Goal: Task Accomplishment & Management: Use online tool/utility

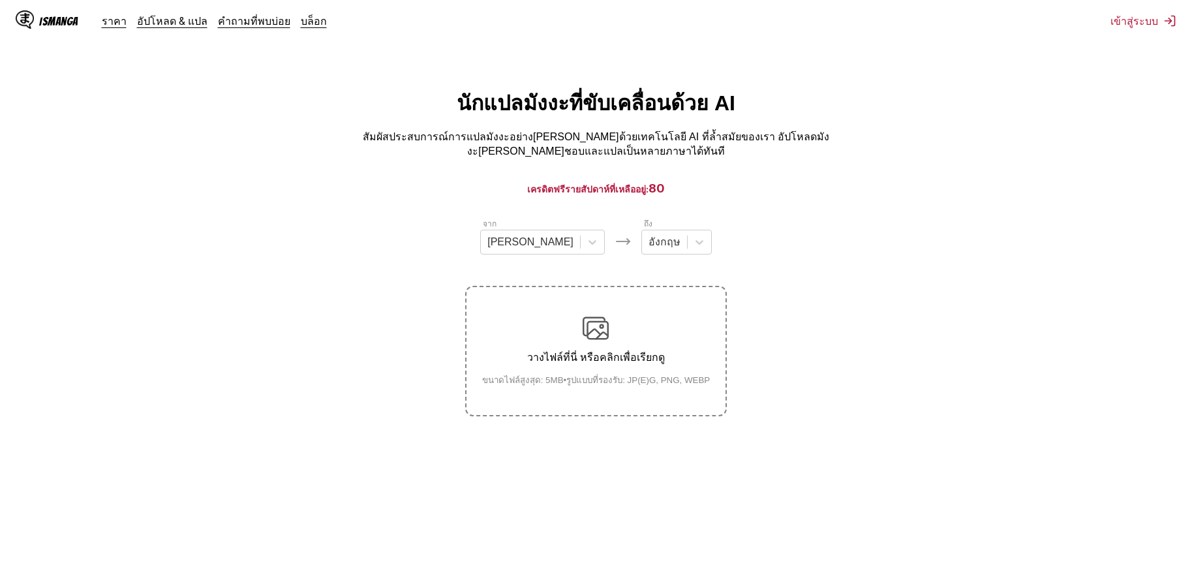
click at [580, 238] on div "จาก [PERSON_NAME] ถึง อังกฤษ" at bounding box center [595, 235] width 261 height 37
click at [581, 236] on div at bounding box center [592, 241] width 23 height 23
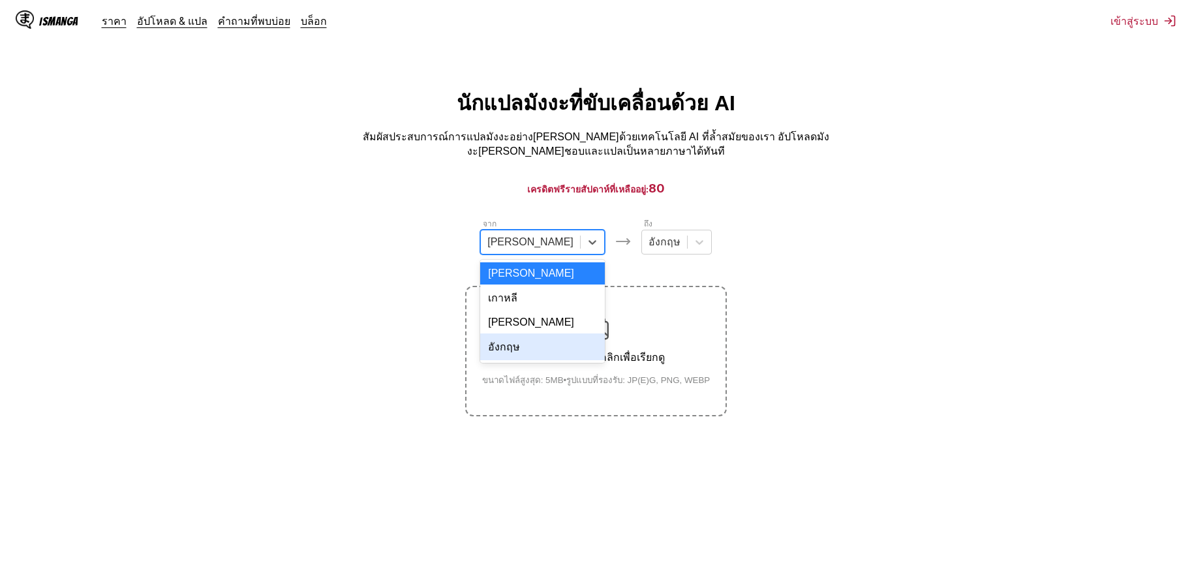
click at [532, 340] on div "อังกฤษ" at bounding box center [542, 346] width 125 height 27
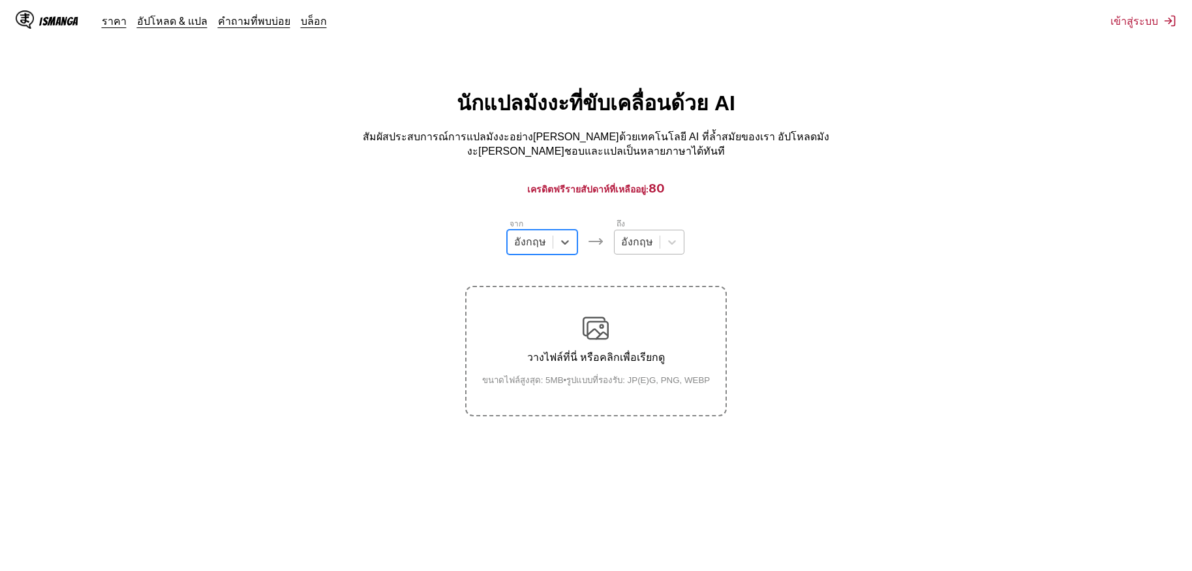
click at [635, 236] on div at bounding box center [637, 242] width 32 height 14
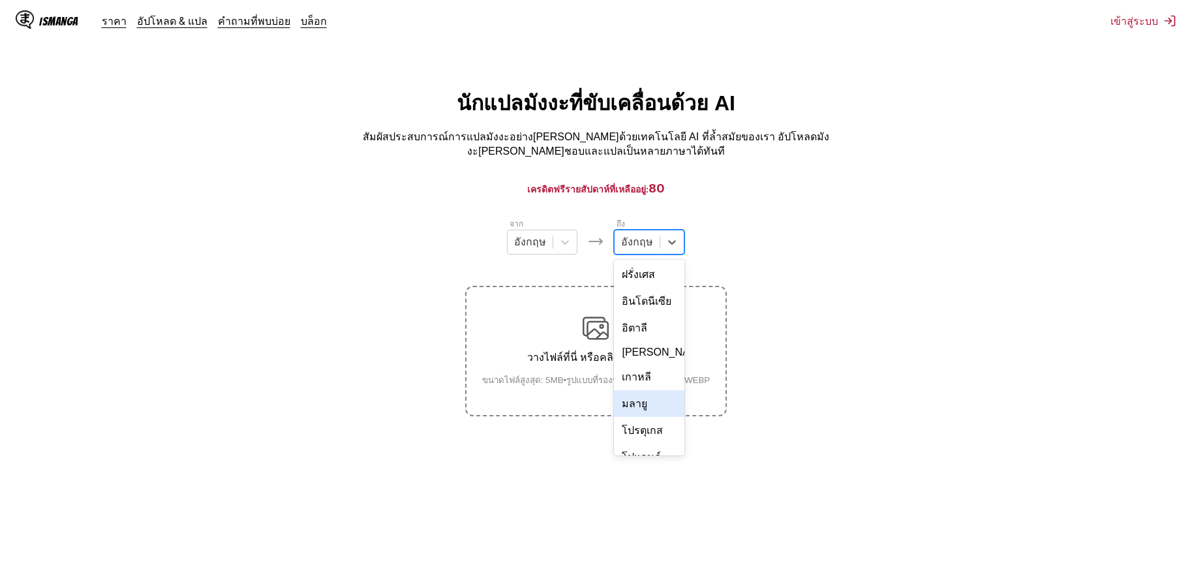
scroll to position [220, 0]
click at [644, 386] on div "ไทย" at bounding box center [649, 399] width 70 height 27
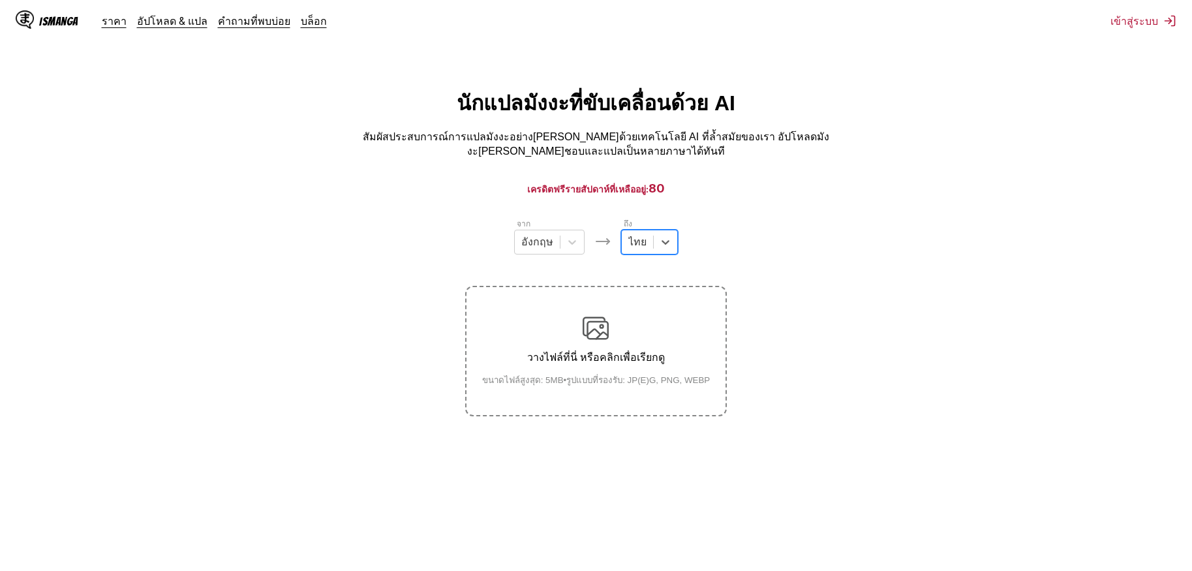
click at [568, 306] on label "วางไฟล์ที่นี่ หรือคลิกเพื่อเรียกดู ขนาดไฟล์สูงสุด: 5MB • รูปแบบที่รองรับ: JP(E)…" at bounding box center [596, 351] width 258 height 128
click at [0, 0] on input "วางไฟล์ที่นี่ หรือคลิกเพื่อเรียกดู ขนาดไฟล์สูงสุด: 5MB • รูปแบบที่รองรับ: JP(E)…" at bounding box center [0, 0] width 0 height 0
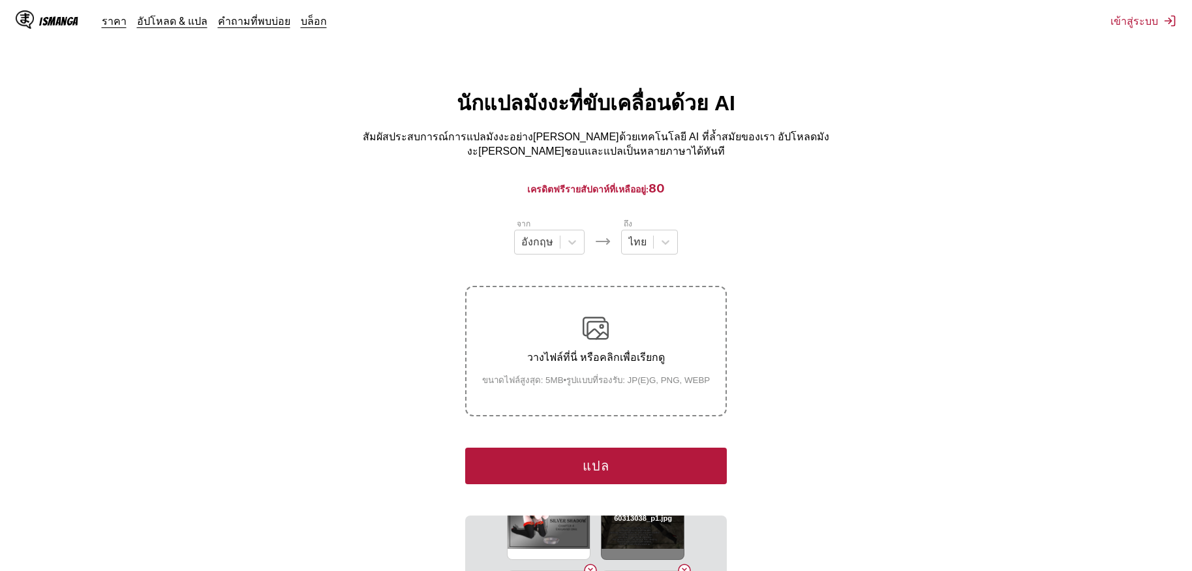
scroll to position [196, 0]
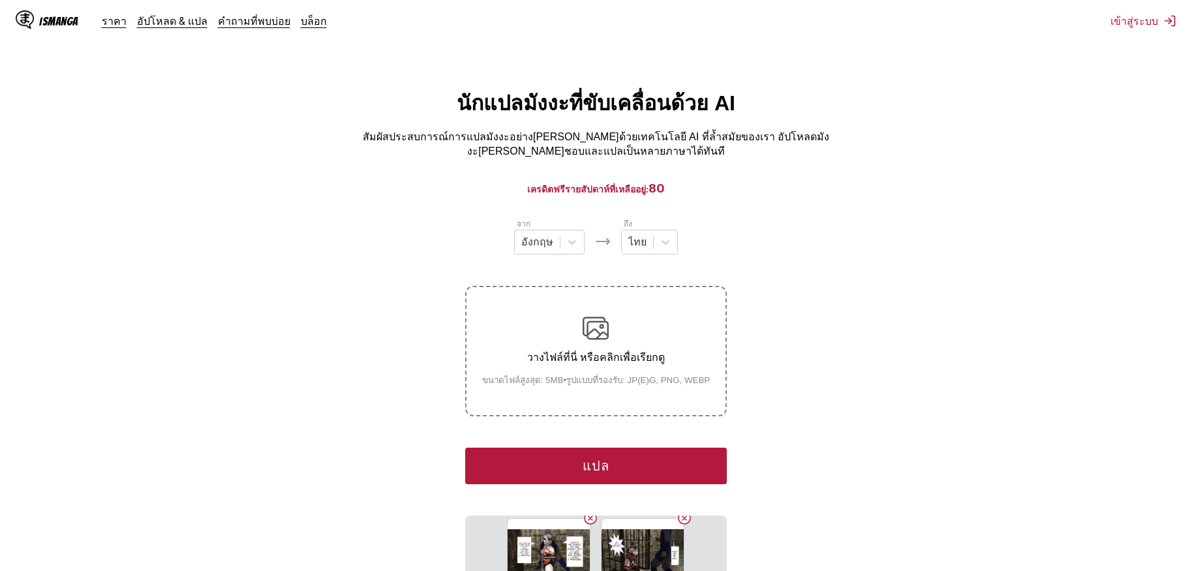
click at [619, 460] on button "แปล" at bounding box center [595, 466] width 261 height 37
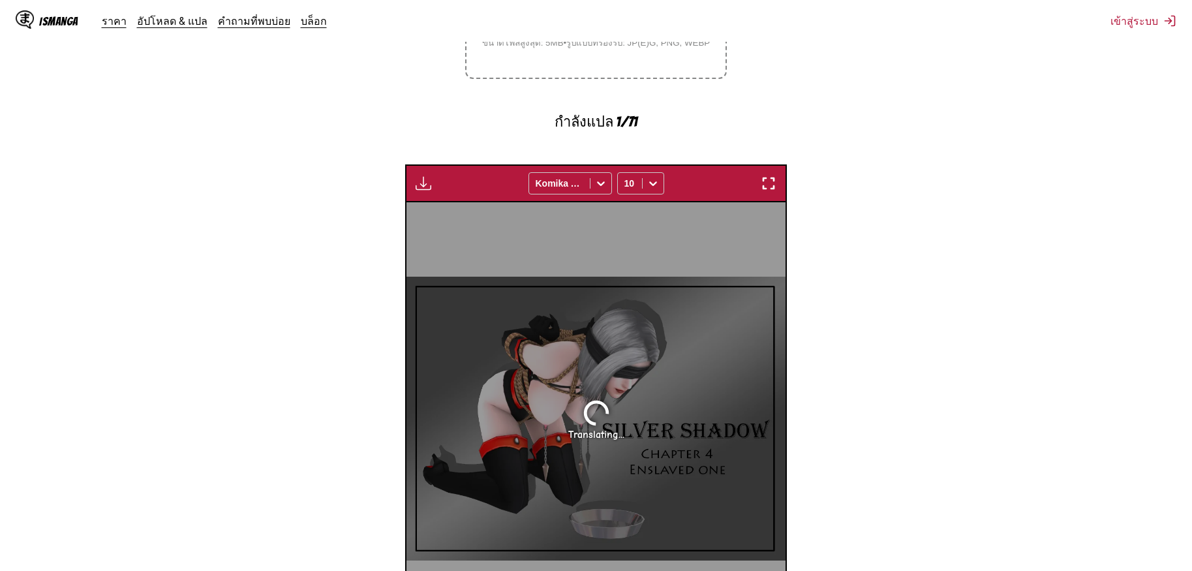
scroll to position [258, 0]
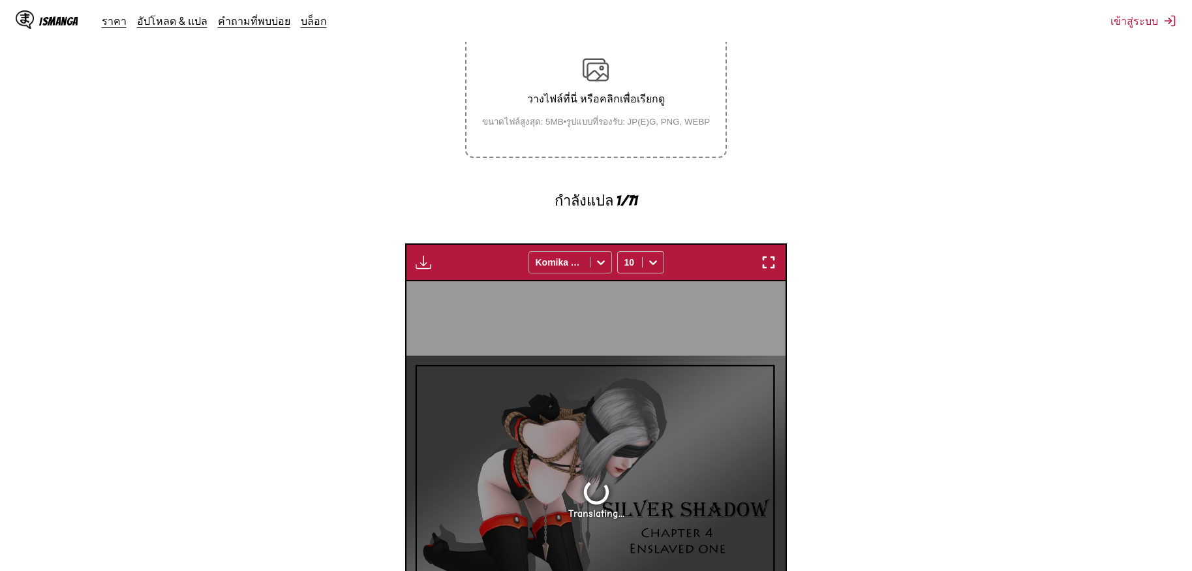
click at [592, 252] on div at bounding box center [600, 262] width 21 height 21
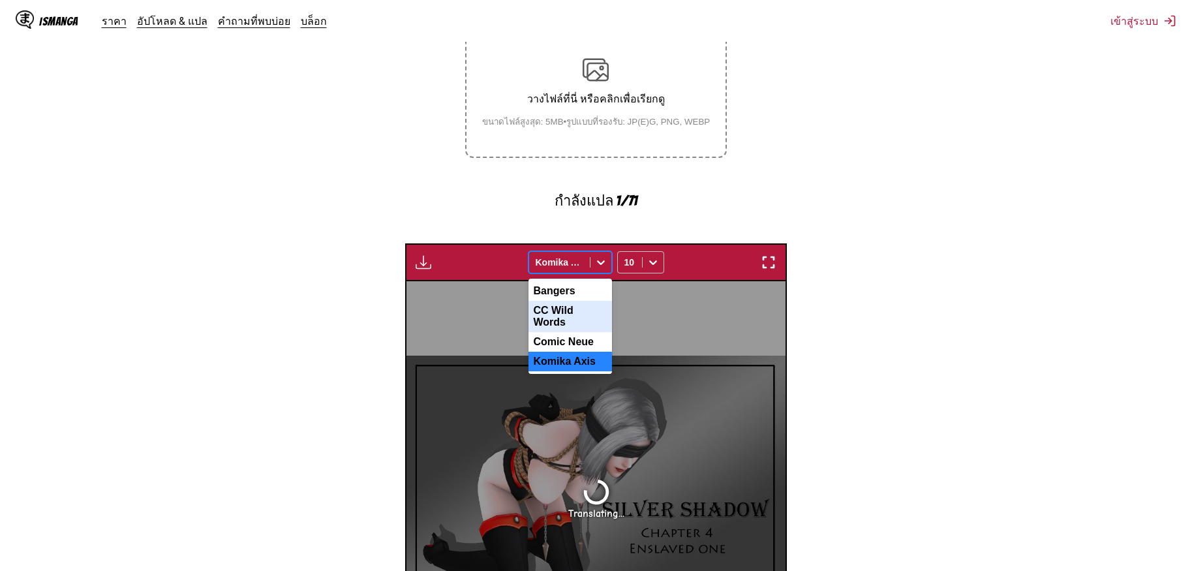
click at [876, 254] on section "จาก อังกฤษ ถึง ไทย วางไฟล์ที่นี่ หรือคลิกเพื่อเรียกดู ขนาดไฟล์สูงสุด: 5MB • รูป…" at bounding box center [595, 355] width 1171 height 793
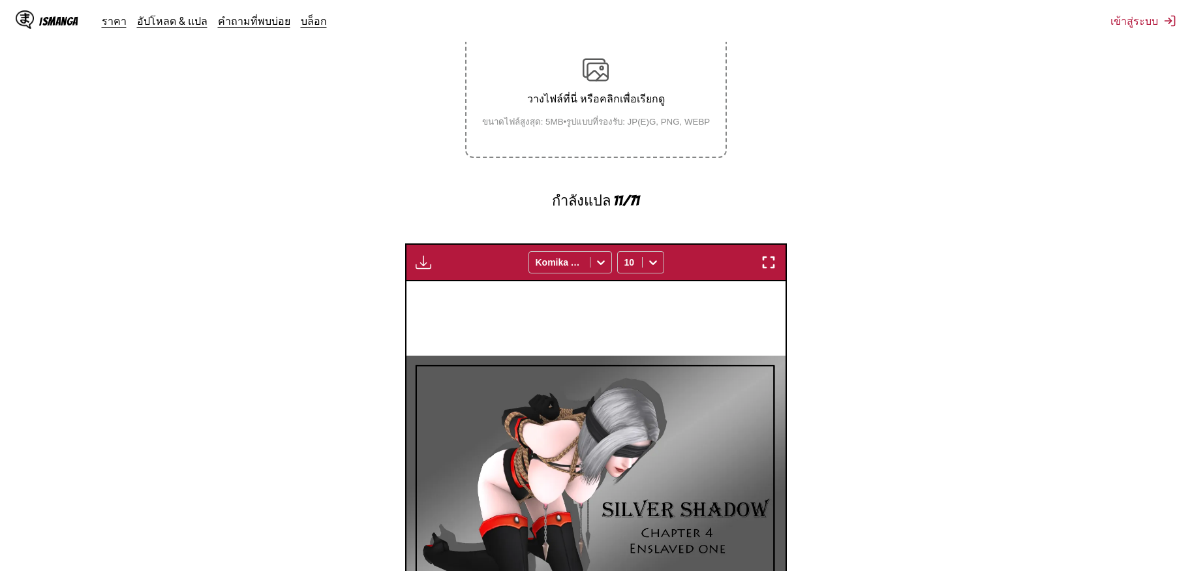
click at [774, 257] on button "button" at bounding box center [768, 262] width 23 height 17
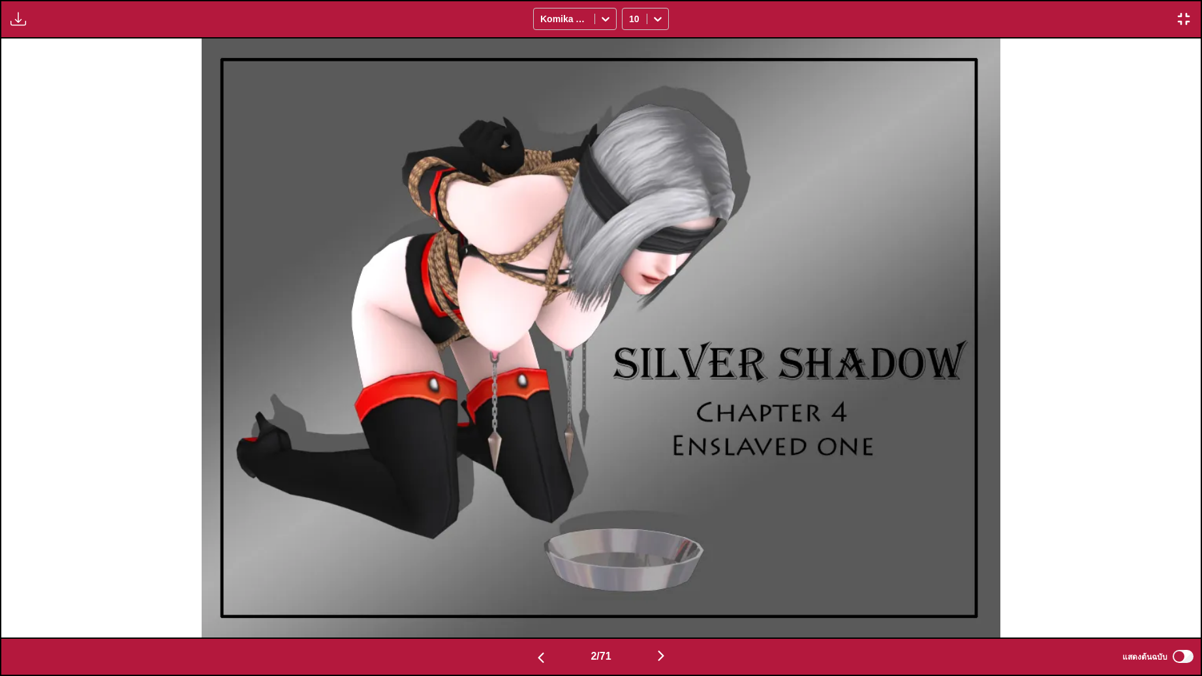
scroll to position [0, 1199]
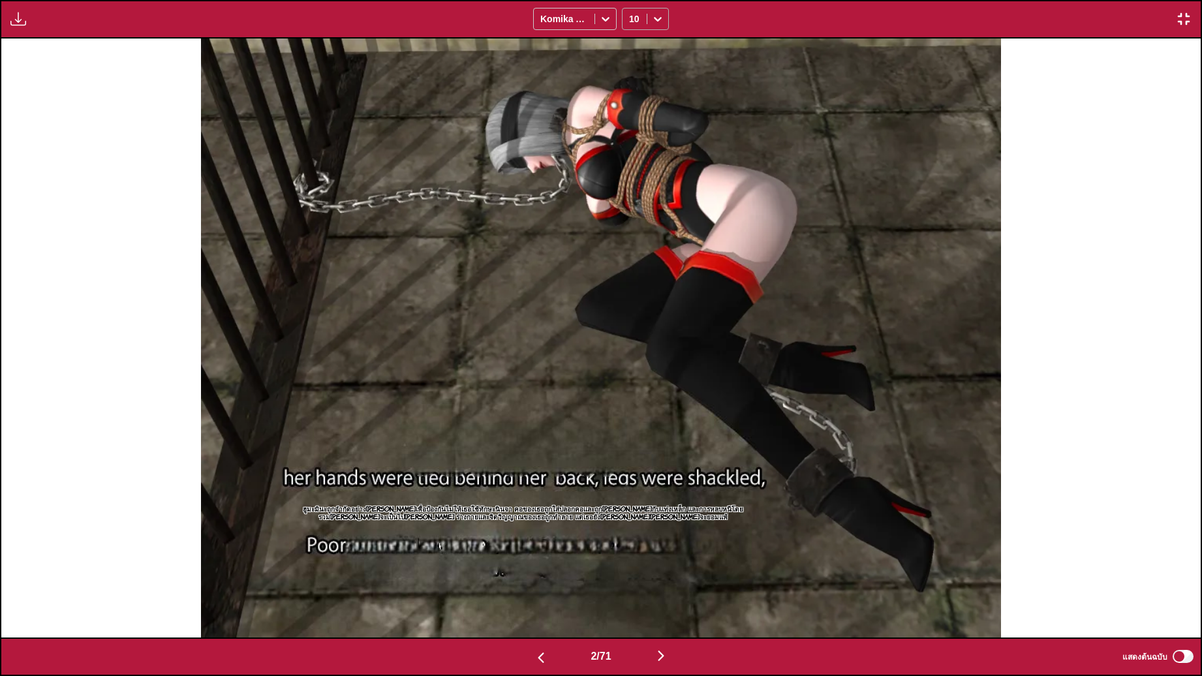
click at [644, 14] on div "10" at bounding box center [634, 19] width 24 height 18
click at [639, 116] on div "12" at bounding box center [645, 107] width 47 height 20
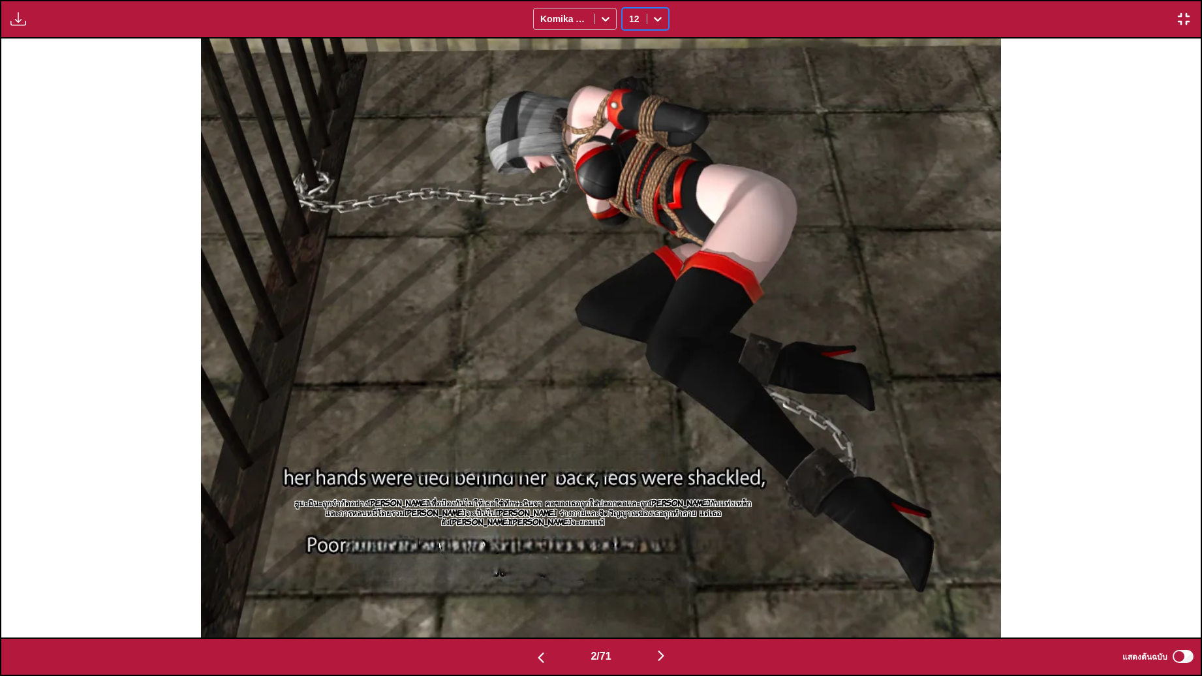
click at [652, 27] on div at bounding box center [657, 18] width 21 height 21
click at [641, 135] on div "14" at bounding box center [645, 126] width 47 height 20
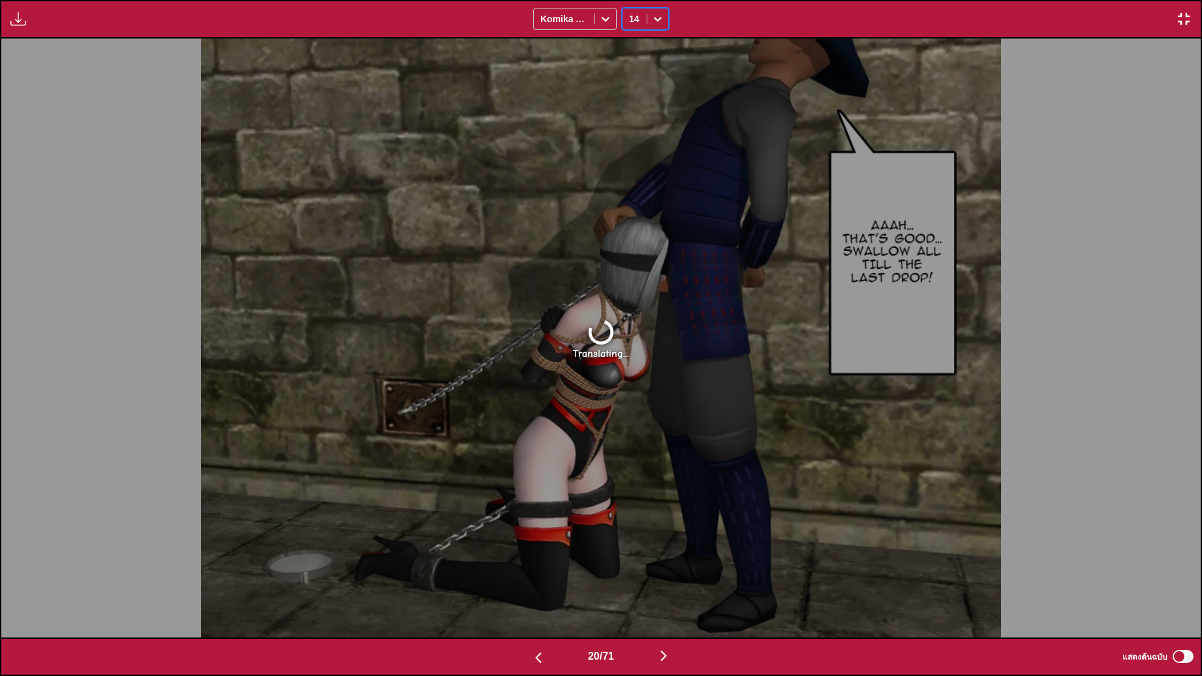
scroll to position [0, 22785]
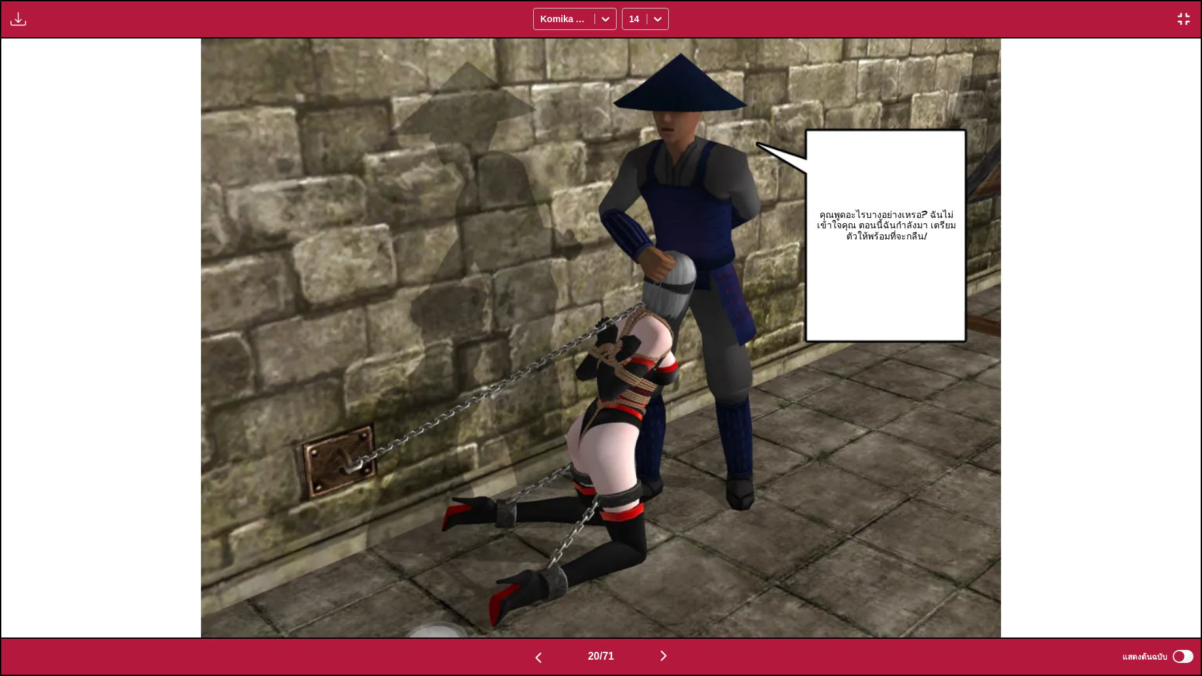
click at [1191, 18] on div "มีให้สำหรับผู้ใช้พรีเมียมเท่านั้น Komika Axis 14" at bounding box center [601, 19] width 1202 height 38
click at [1189, 23] on img "button" at bounding box center [1184, 19] width 16 height 16
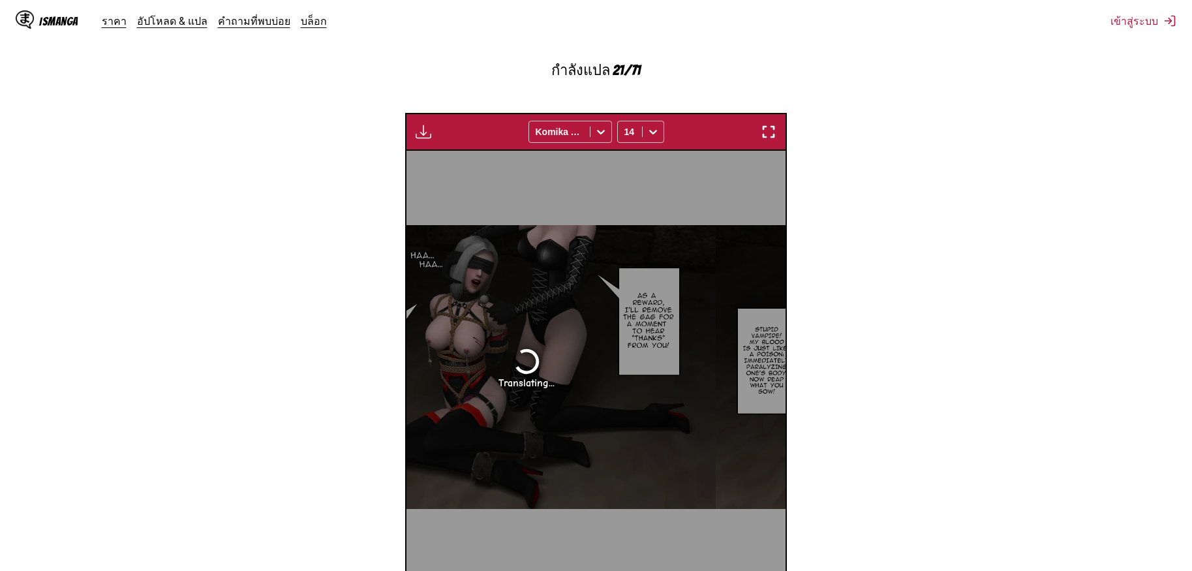
scroll to position [0, 7193]
